Goal: Find specific page/section

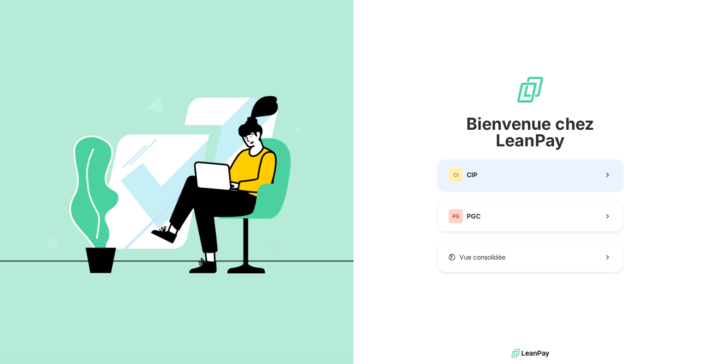
click at [499, 170] on button "CI CIP" at bounding box center [530, 175] width 184 height 30
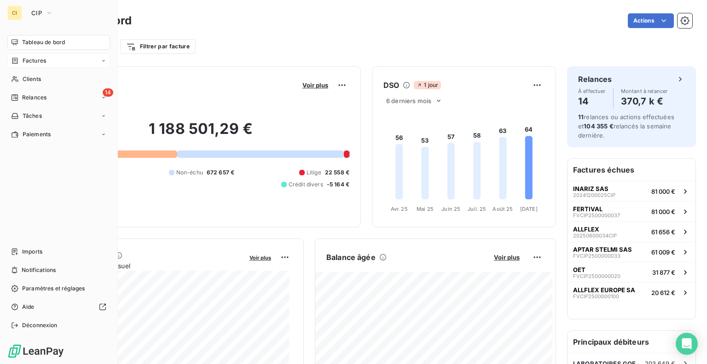
click at [23, 63] on span "Factures" at bounding box center [34, 61] width 23 height 8
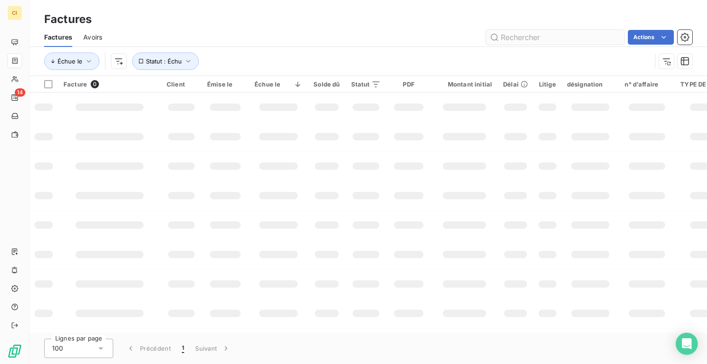
click at [551, 32] on input "text" at bounding box center [555, 37] width 138 height 15
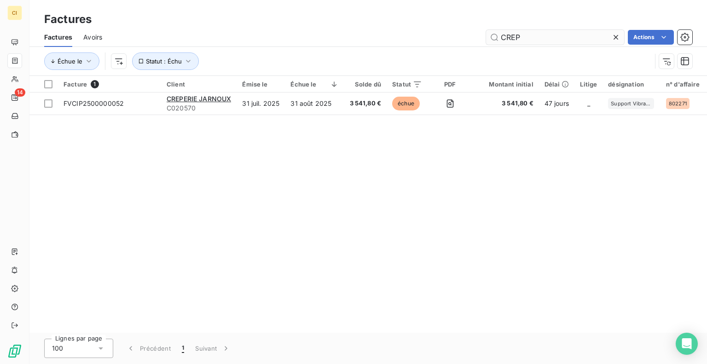
click at [538, 42] on input "CREP" at bounding box center [555, 37] width 138 height 15
click at [537, 40] on input "CREP" at bounding box center [555, 37] width 138 height 15
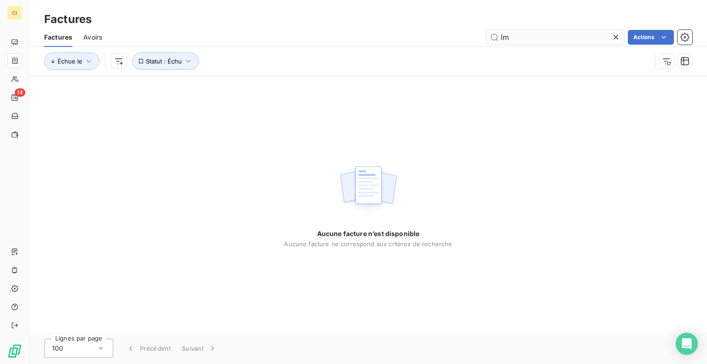
type input "l"
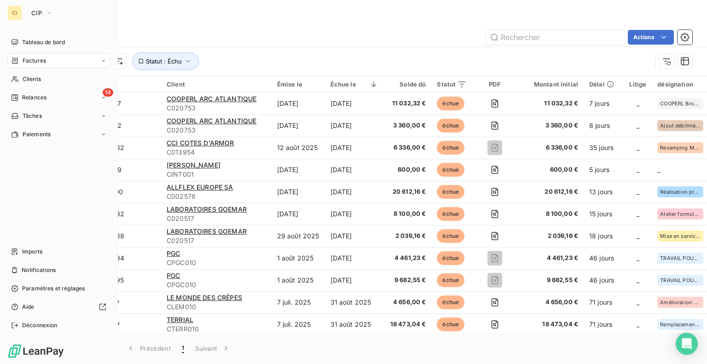
click at [23, 60] on span "Factures" at bounding box center [34, 61] width 23 height 8
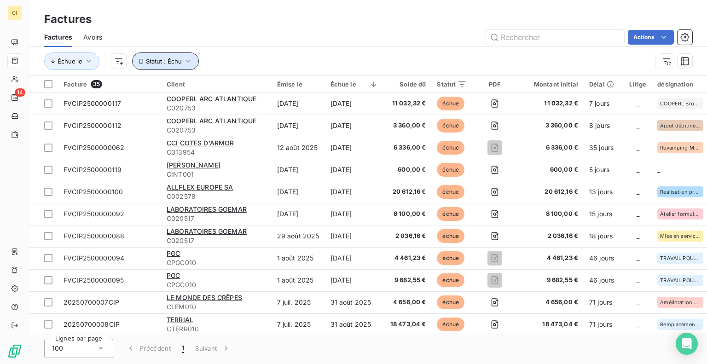
click at [178, 62] on span "Statut : Échu" at bounding box center [164, 61] width 36 height 7
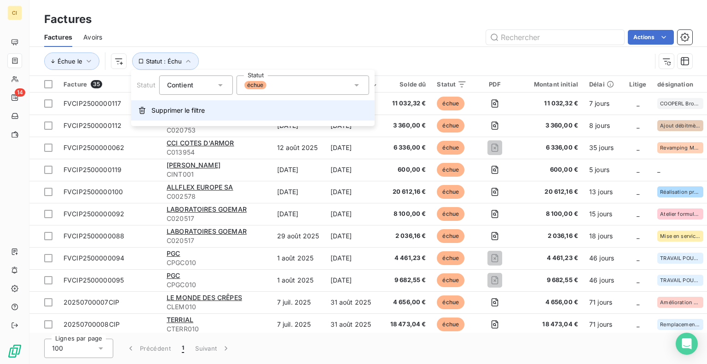
click at [153, 112] on span "Supprimer le filtre" at bounding box center [178, 110] width 53 height 9
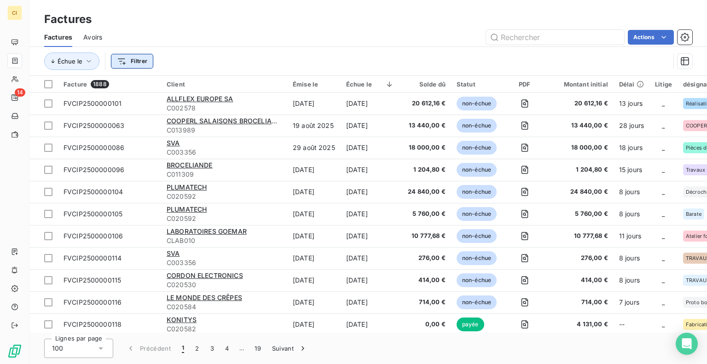
click at [117, 63] on html "CI 14 Factures Factures Avoirs Actions Échue le Filtrer Facture 1888 Client Émi…" at bounding box center [353, 182] width 707 height 364
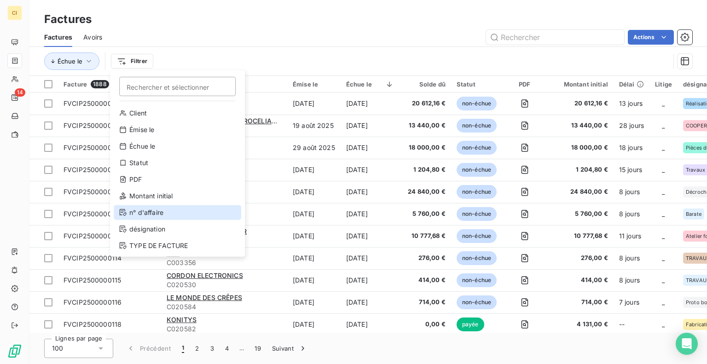
click at [163, 215] on div "n° d'affaire" at bounding box center [178, 212] width 128 height 15
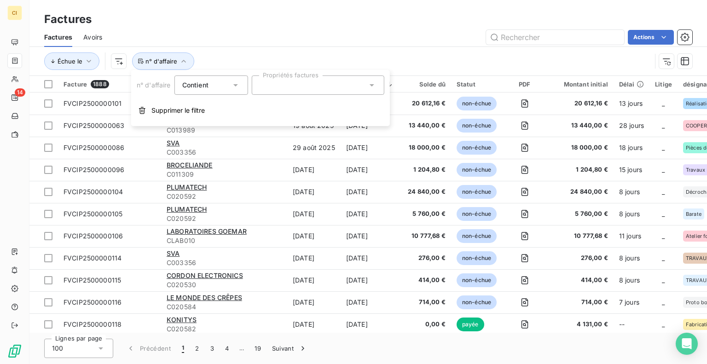
click at [273, 89] on div at bounding box center [318, 85] width 133 height 19
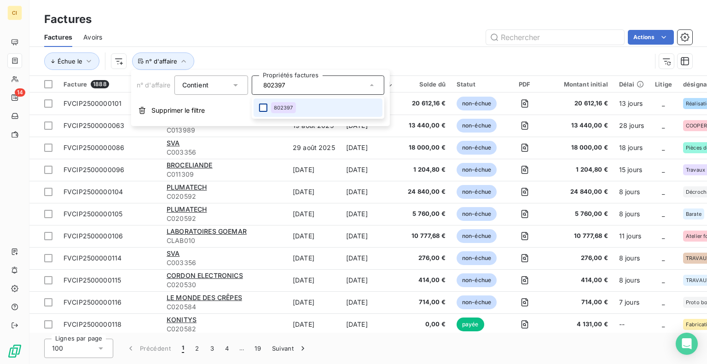
type input "802397"
click at [267, 105] on div at bounding box center [263, 108] width 8 height 8
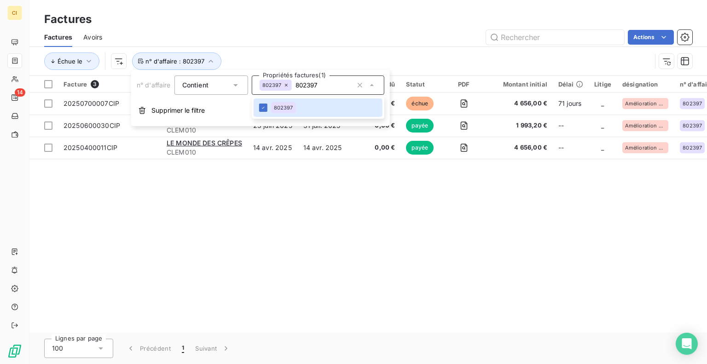
click at [432, 64] on div "Échue le n° d'affaire : 802397" at bounding box center [347, 60] width 607 height 17
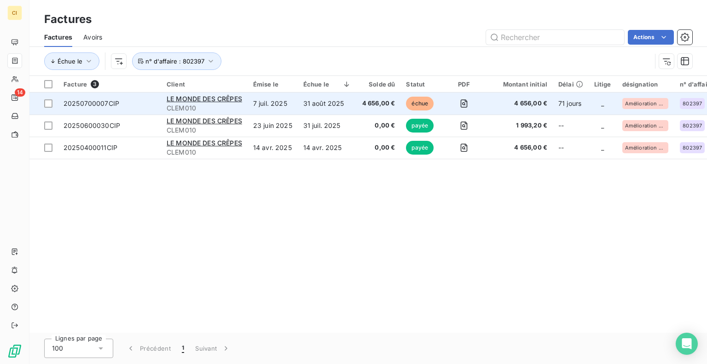
click at [309, 105] on td "31 août 2025" at bounding box center [327, 104] width 59 height 22
